Goal: Task Accomplishment & Management: Complete application form

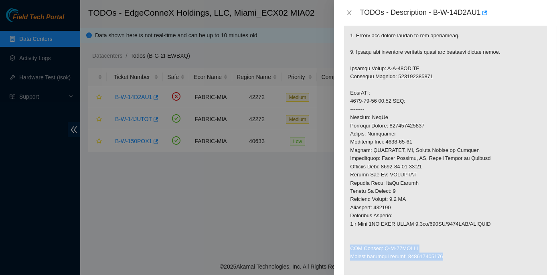
scroll to position [247, 0]
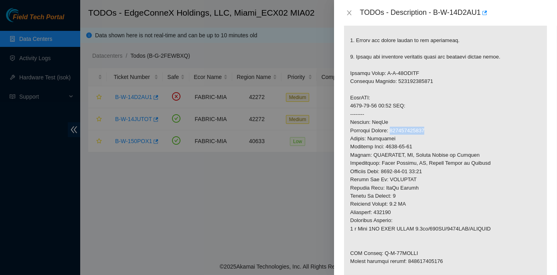
drag, startPoint x: 392, startPoint y: 128, endPoint x: 428, endPoint y: 128, distance: 35.7
click at [428, 128] on p at bounding box center [445, 110] width 203 height 389
copy p "463470048111"
click at [349, 11] on icon "close" at bounding box center [349, 13] width 6 height 6
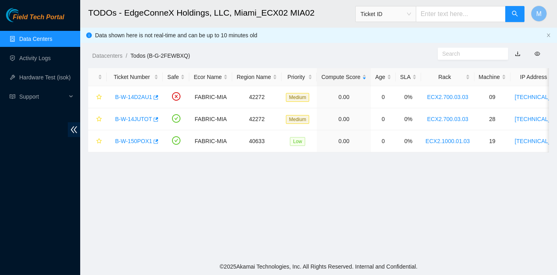
scroll to position [197, 0]
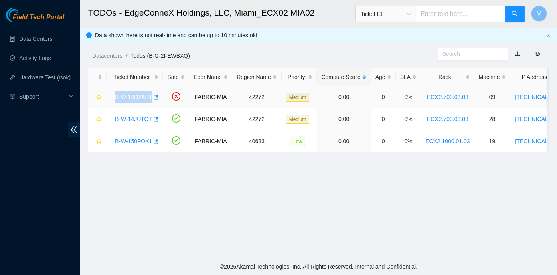
drag, startPoint x: 114, startPoint y: 96, endPoint x: 150, endPoint y: 96, distance: 35.7
click at [150, 96] on div "B-W-14D2AU1" at bounding box center [134, 97] width 47 height 13
copy link "B-W-14D2AU1"
click at [119, 118] on link "B-W-14JUTOT" at bounding box center [133, 119] width 37 height 6
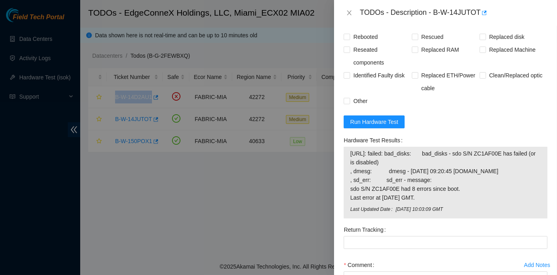
scroll to position [692, 0]
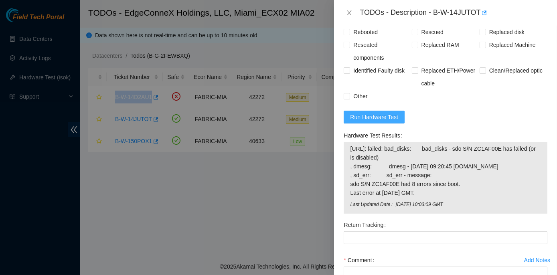
click at [363, 121] on span "Run Hardware Test" at bounding box center [374, 117] width 48 height 9
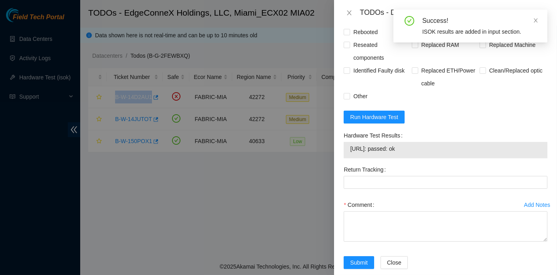
drag, startPoint x: 423, startPoint y: 191, endPoint x: 342, endPoint y: 172, distance: 83.3
click at [342, 163] on div "Hardware Test Results 23.193.107.95: passed: ok" at bounding box center [445, 146] width 210 height 34
copy div "Hardware Test Results 23.193.107.95: passed: ok"
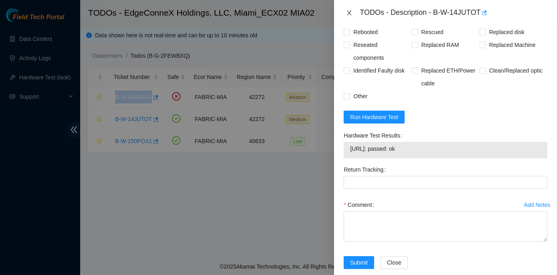
click at [347, 12] on icon "close" at bounding box center [349, 13] width 6 height 6
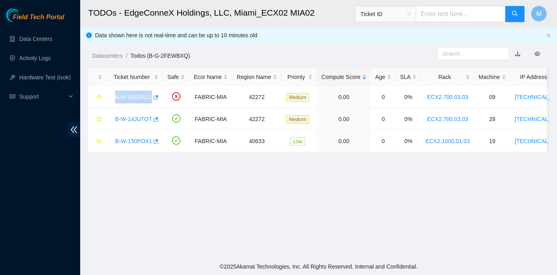
scroll to position [192, 0]
click at [135, 97] on link "B-W-14D2AU1" at bounding box center [133, 97] width 37 height 6
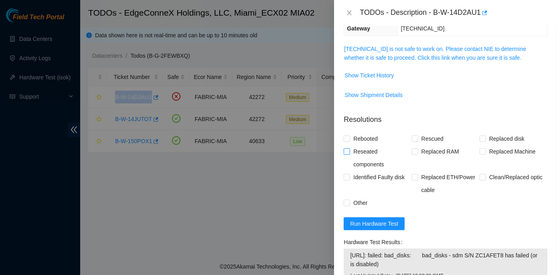
scroll to position [0, 0]
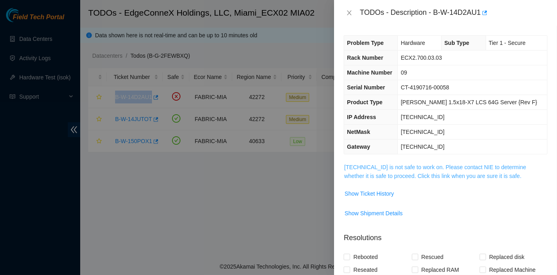
click at [433, 166] on link "23.193.107.76 is not safe to work on. Please contact NIE to determine whether i…" at bounding box center [435, 171] width 182 height 15
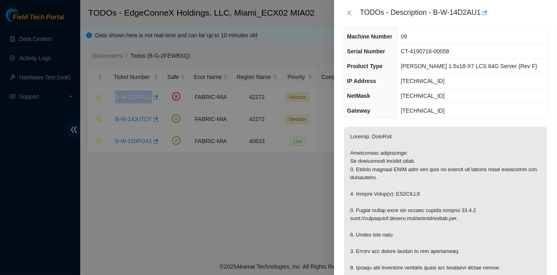
scroll to position [36, 0]
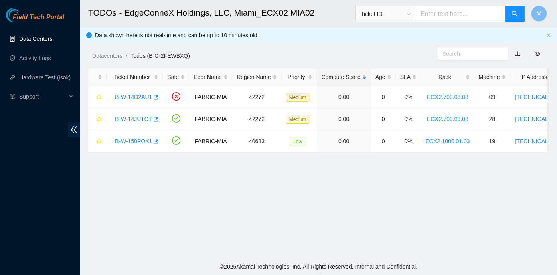
click at [47, 37] on link "Data Centers" at bounding box center [35, 39] width 33 height 6
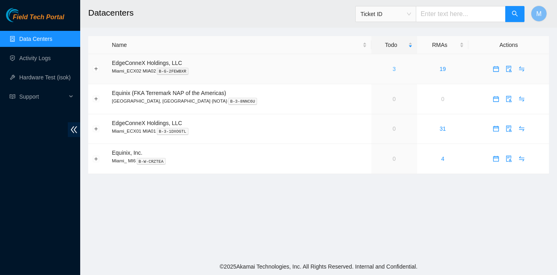
click at [393, 69] on link "3" at bounding box center [394, 69] width 3 height 6
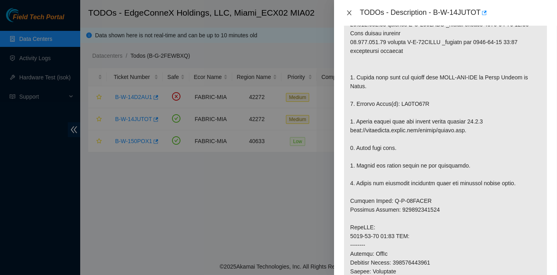
click at [353, 12] on button "Close" at bounding box center [349, 13] width 11 height 8
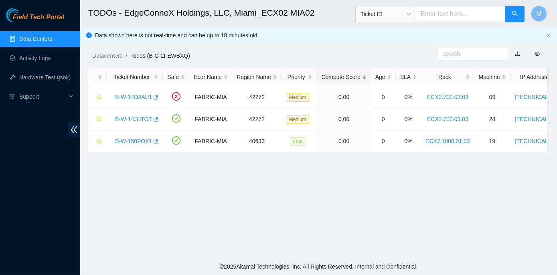
scroll to position [204, 0]
click at [131, 96] on link "B-W-14D2AU1" at bounding box center [133, 97] width 37 height 6
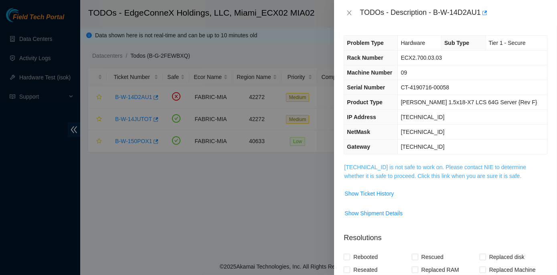
click at [423, 167] on link "23.193.107.76 is not safe to work on. Please contact NIE to determine whether i…" at bounding box center [435, 171] width 182 height 15
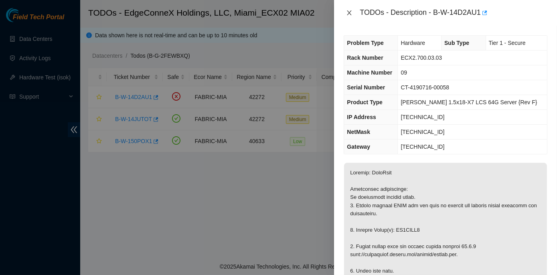
click at [350, 10] on icon "close" at bounding box center [349, 13] width 6 height 6
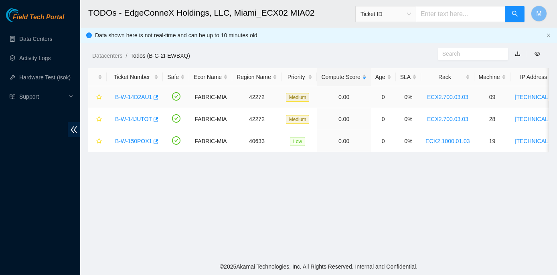
click at [135, 95] on link "B-W-14D2AU1" at bounding box center [133, 97] width 37 height 6
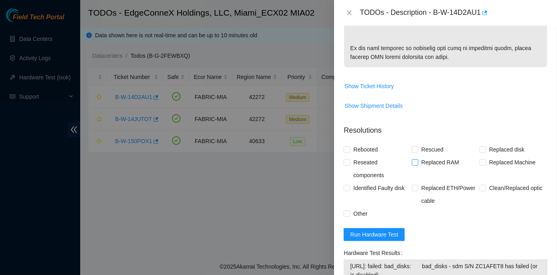
scroll to position [656, 0]
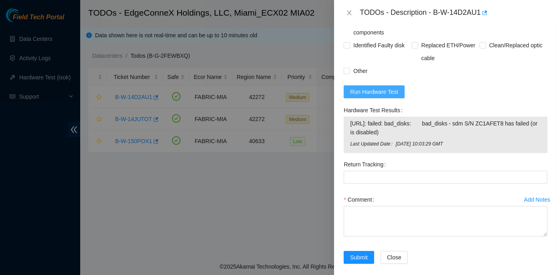
click at [366, 96] on span "Run Hardware Test" at bounding box center [374, 91] width 48 height 9
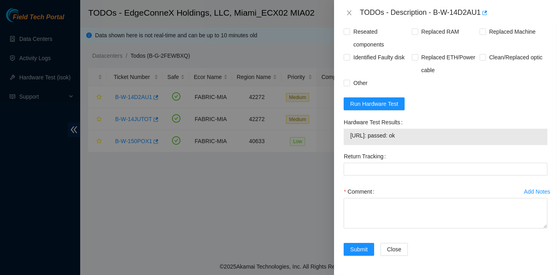
drag, startPoint x: 342, startPoint y: 145, endPoint x: 417, endPoint y: 164, distance: 77.6
click at [417, 150] on div "Hardware Test Results 23.193.107.76: passed: ok" at bounding box center [445, 133] width 210 height 34
copy div "Hardware Test Results 23.193.107.76: passed: ok"
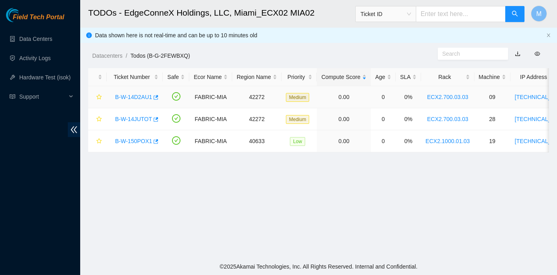
click at [129, 99] on link "B-W-14D2AU1" at bounding box center [133, 97] width 37 height 6
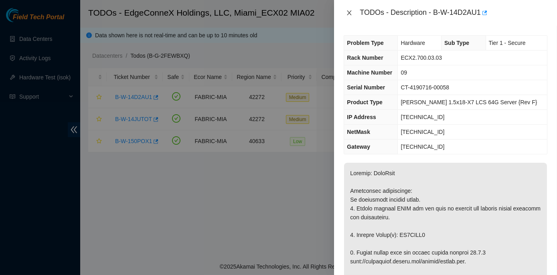
click at [349, 12] on icon "close" at bounding box center [349, 13] width 6 height 6
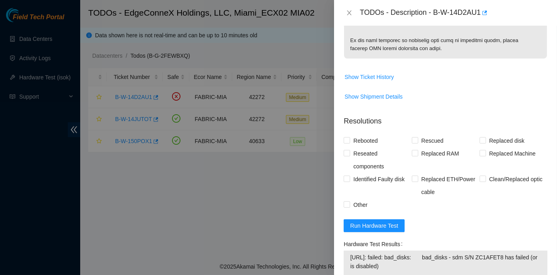
scroll to position [510, 0]
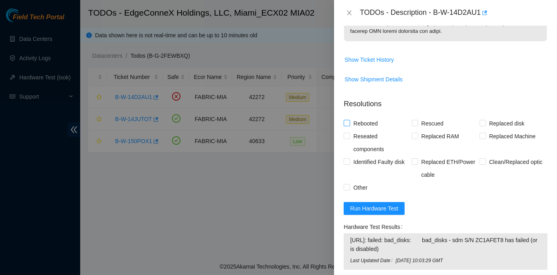
click at [347, 126] on input "Rebooted" at bounding box center [347, 123] width 6 height 6
checkbox input "true"
click at [413, 126] on input "Rescued" at bounding box center [415, 123] width 6 height 6
checkbox input "true"
click at [480, 126] on input "Replaced disk" at bounding box center [483, 123] width 6 height 6
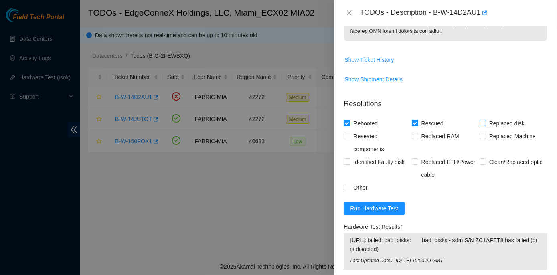
checkbox input "true"
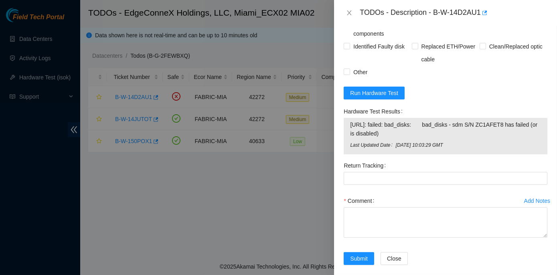
scroll to position [666, 0]
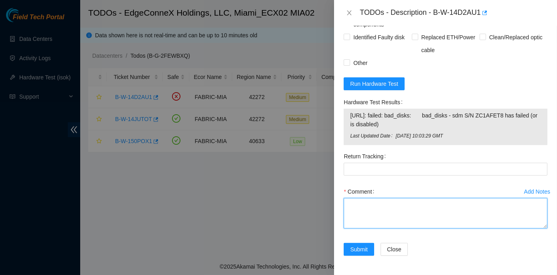
click at [352, 204] on textarea "Comment" at bounding box center [446, 213] width 204 height 30
paste textarea "Rack No: ECX2.700.03.03 Machine No: 09 IP: 23.193.107.76 Serial No: CT-4190716-…"
drag, startPoint x: 410, startPoint y: 225, endPoint x: 449, endPoint y: 223, distance: 38.9
click at [449, 223] on textarea "Rack No: ECX2.700.03.03 Machine No: 09 IP: 23.193.107.76 Serial No: CT-4190716-…" at bounding box center [446, 213] width 204 height 30
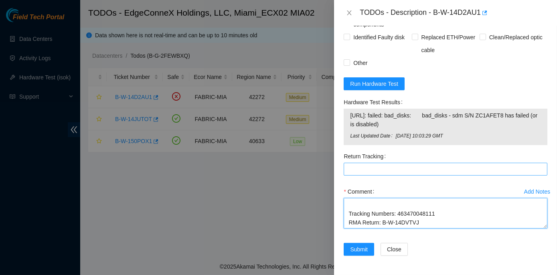
type textarea "Rack No: ECX2.700.03.03 Machine No: 09 IP: 23.193.107.76 Serial No: CT-4190716-…"
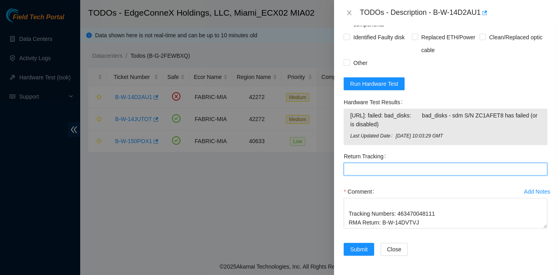
click at [362, 169] on Tracking "Return Tracking" at bounding box center [446, 169] width 204 height 13
paste Tracking "463470048122"
type Tracking "463470048122"
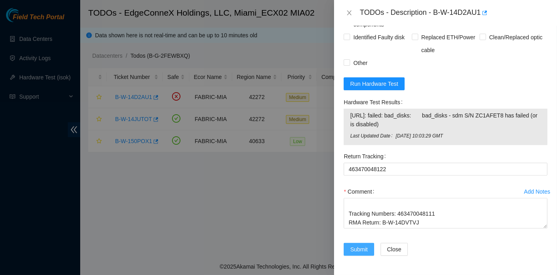
click at [362, 248] on span "Submit" at bounding box center [359, 249] width 18 height 9
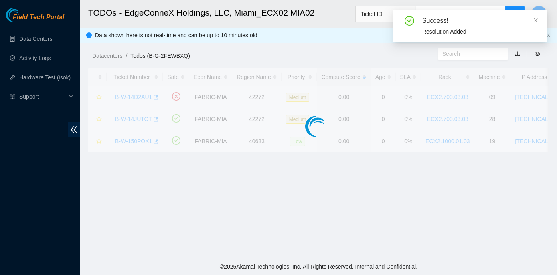
scroll to position [223, 0]
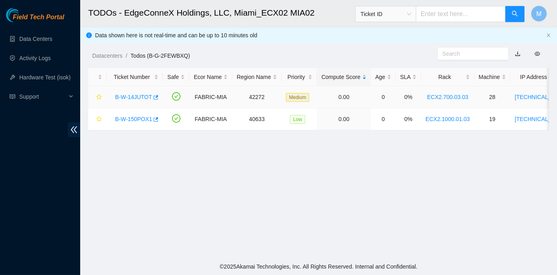
click at [138, 96] on link "B-W-14JUTOT" at bounding box center [133, 97] width 37 height 6
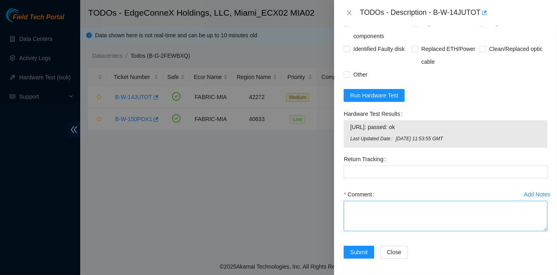
scroll to position [759, 0]
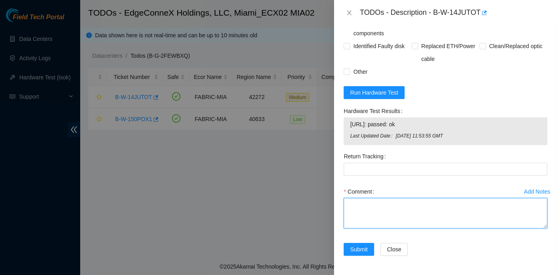
click at [362, 204] on textarea "Comment" at bounding box center [446, 213] width 204 height 30
paste textarea "Rack No: ECX2.700.03.03 Machine No: 28 IP: 23.193.107.95 Serial No: CT-4220916-…"
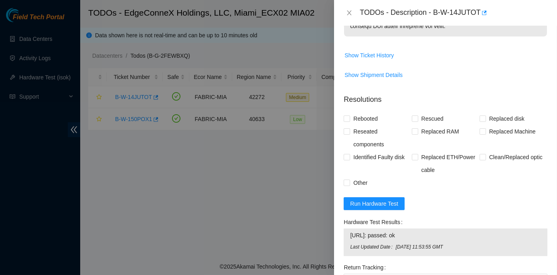
scroll to position [577, 0]
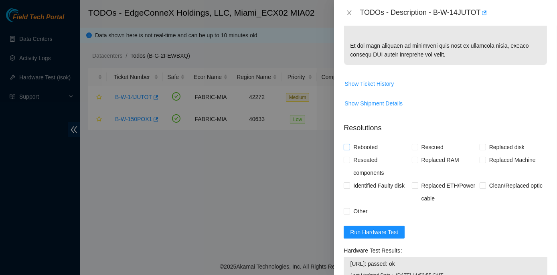
type textarea "Rack No: ECX2.700.03.03 Machine No: 28 IP: 23.193.107.95 Serial No: CT-4220916-…"
click at [347, 150] on input "Rebooted" at bounding box center [347, 147] width 6 height 6
checkbox input "true"
click at [418, 154] on span "Rescued" at bounding box center [432, 147] width 28 height 13
click at [416, 150] on input "Rescued" at bounding box center [415, 147] width 6 height 6
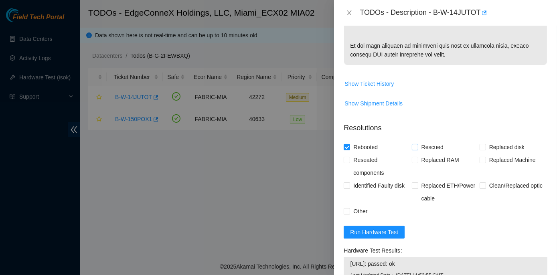
checkbox input "true"
click at [480, 150] on input "Replaced disk" at bounding box center [483, 147] width 6 height 6
checkbox input "true"
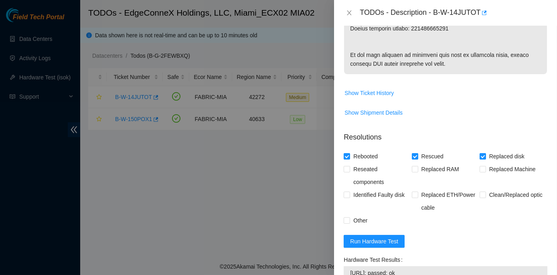
scroll to position [541, 0]
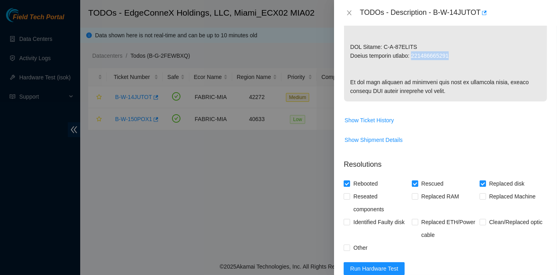
drag, startPoint x: 413, startPoint y: 62, endPoint x: 449, endPoint y: 67, distance: 36.4
copy p "473665212753"
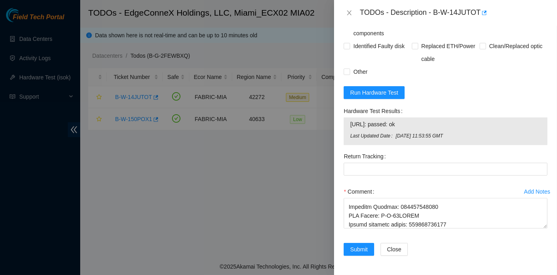
scroll to position [759, 0]
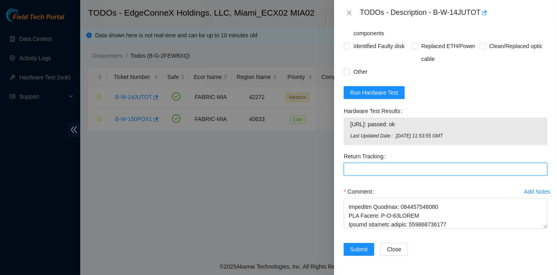
click at [354, 167] on Tracking "Return Tracking" at bounding box center [446, 169] width 204 height 13
drag, startPoint x: 353, startPoint y: 168, endPoint x: 349, endPoint y: 169, distance: 4.3
paste Tracking "473665212753"
type Tracking "473665212753"
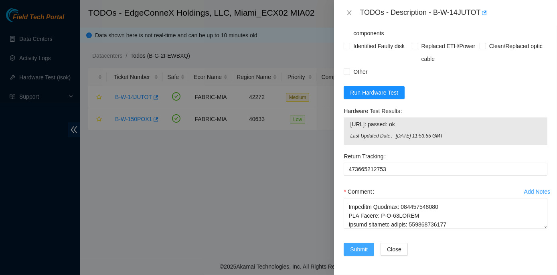
click at [361, 252] on span "Submit" at bounding box center [359, 249] width 18 height 9
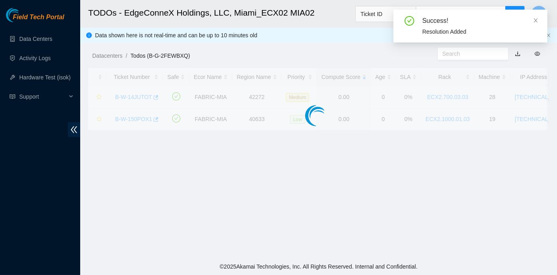
scroll to position [223, 0]
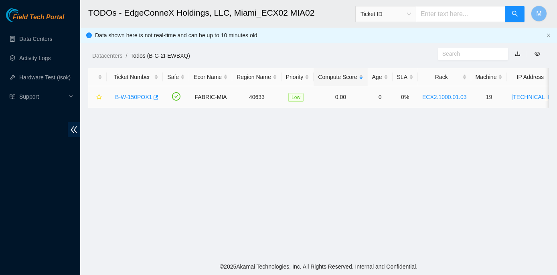
click at [129, 95] on link "B-W-150POX1" at bounding box center [133, 97] width 37 height 6
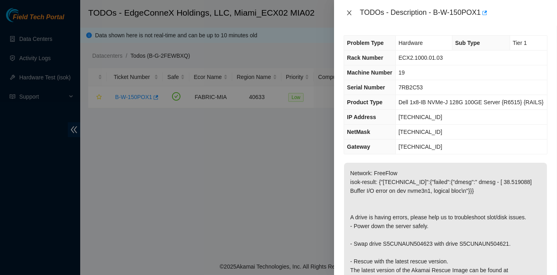
click at [348, 12] on icon "close" at bounding box center [349, 12] width 4 height 5
